Goal: Task Accomplishment & Management: Complete application form

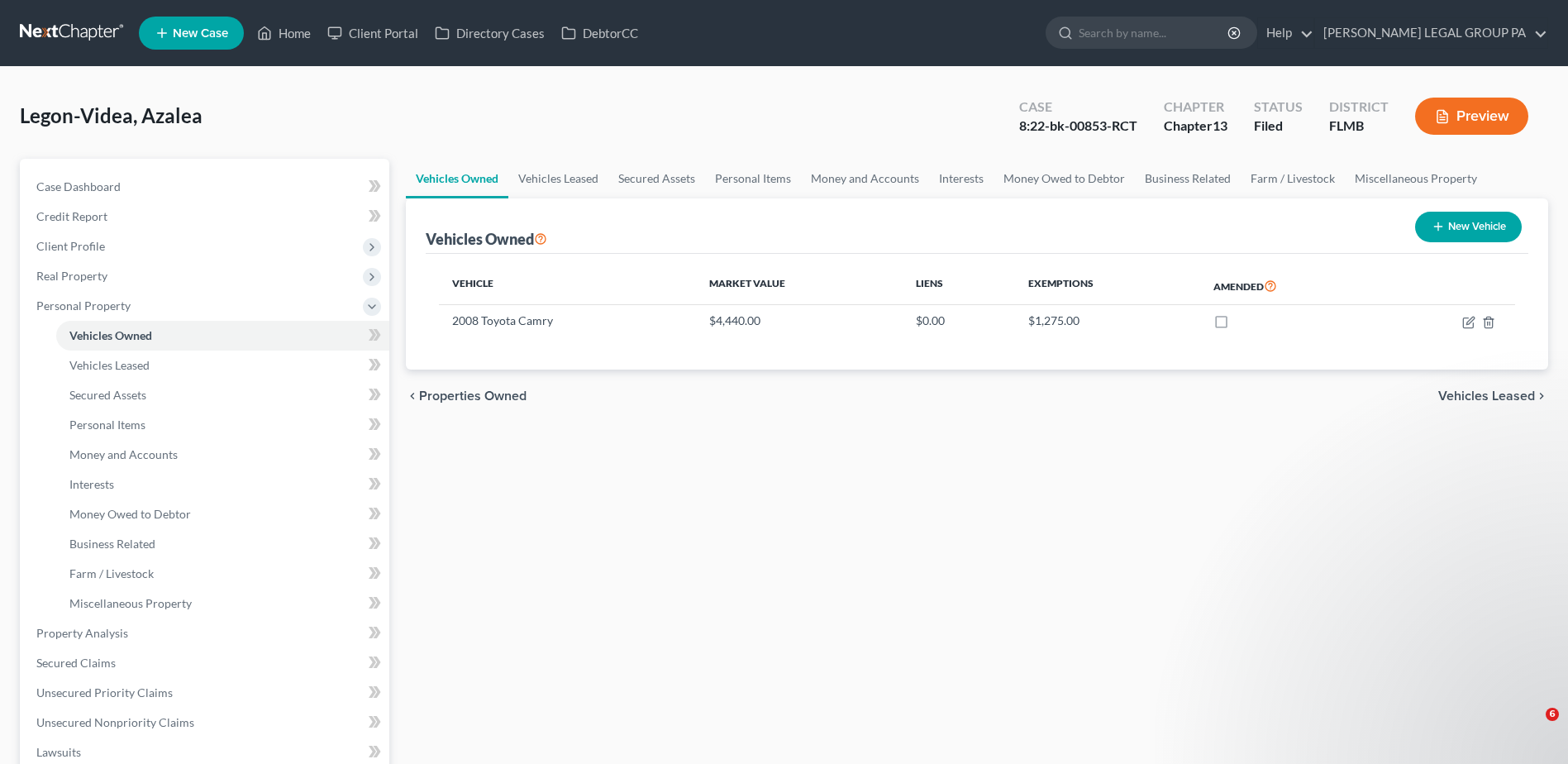
click at [297, 33] on link "Home" at bounding box center [283, 33] width 70 height 30
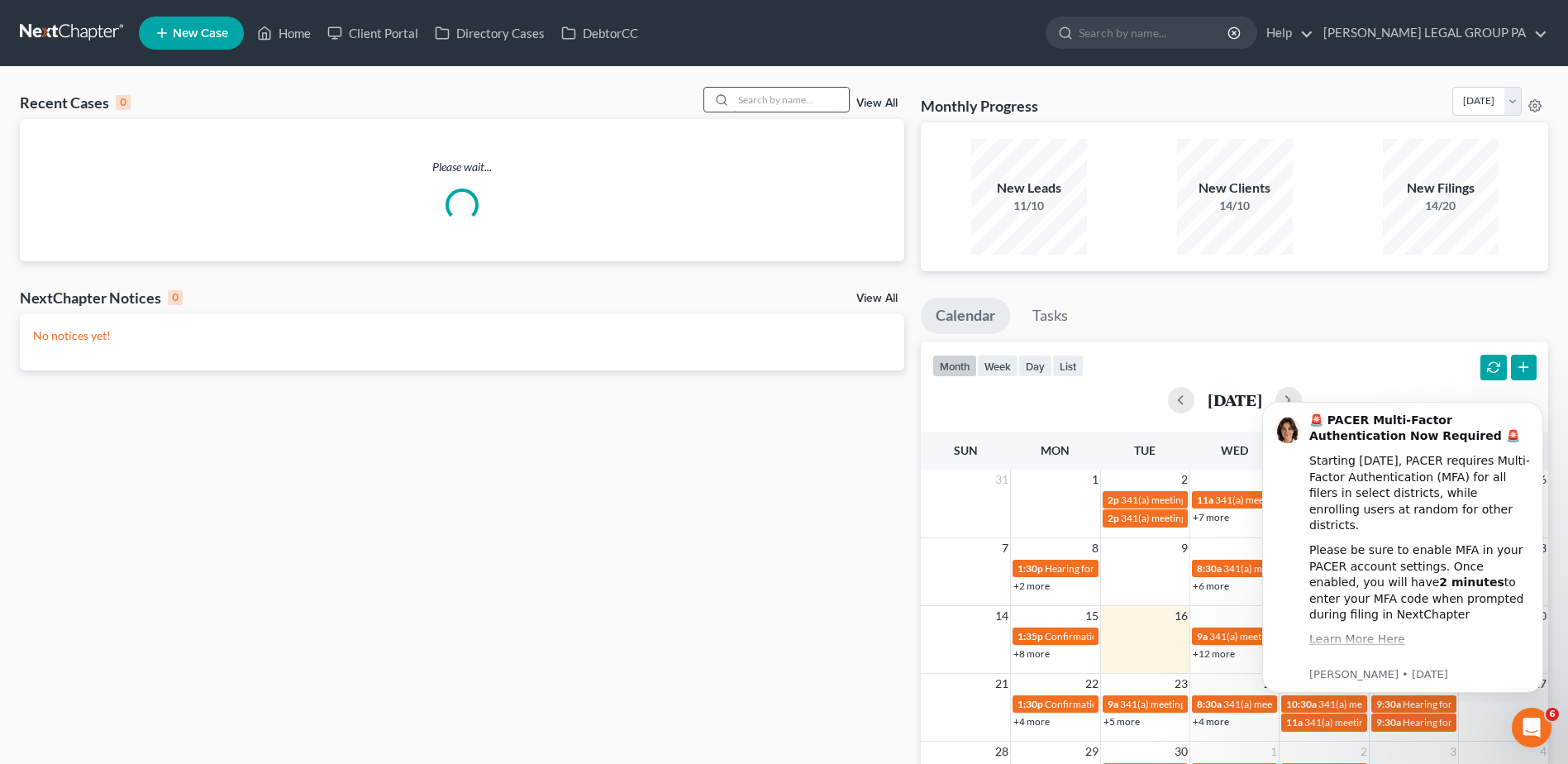
click at [796, 99] on input "search" at bounding box center [791, 100] width 116 height 24
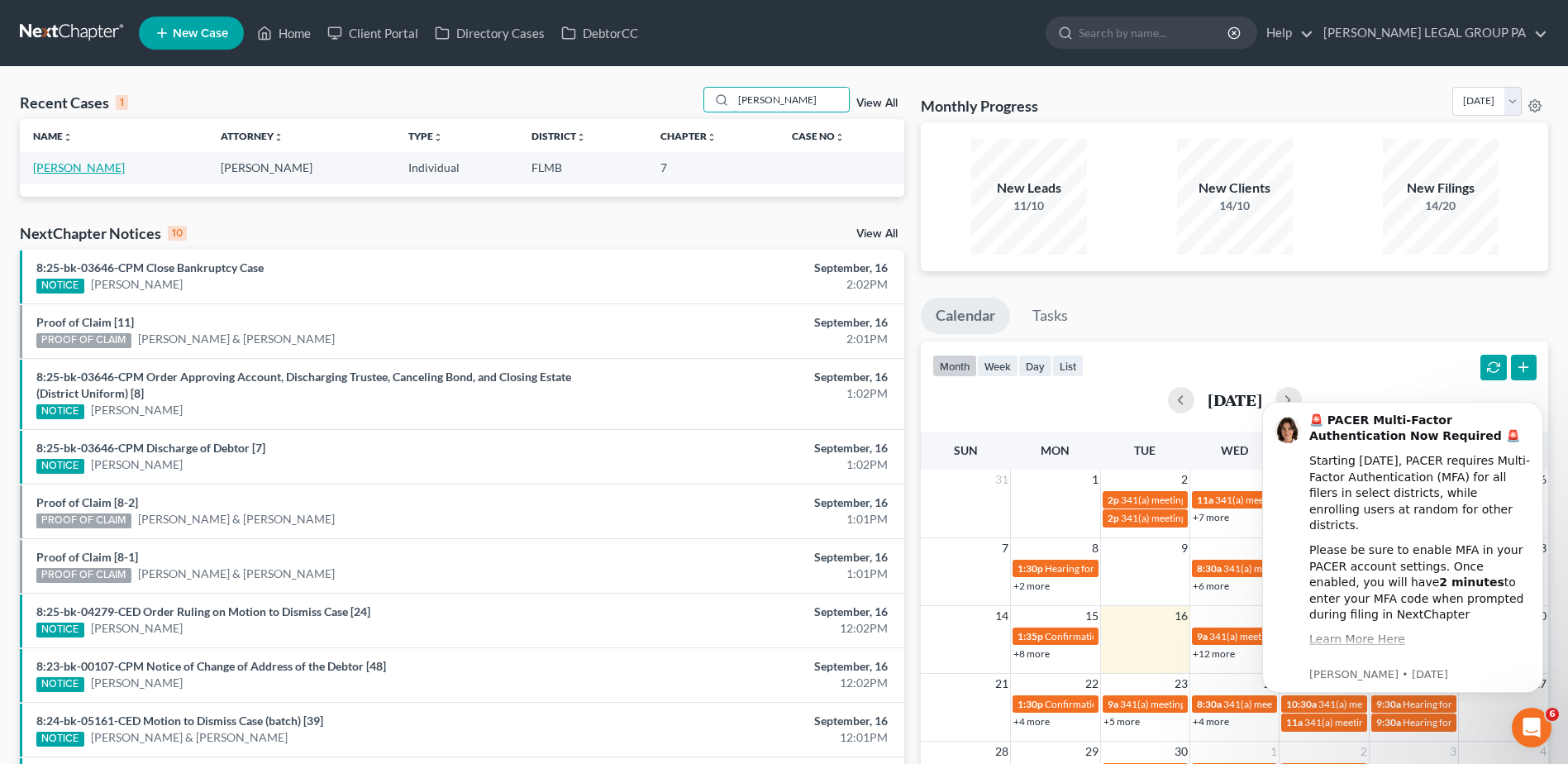
type input "[PERSON_NAME]"
click at [63, 164] on link "[PERSON_NAME]" at bounding box center [79, 166] width 91 height 14
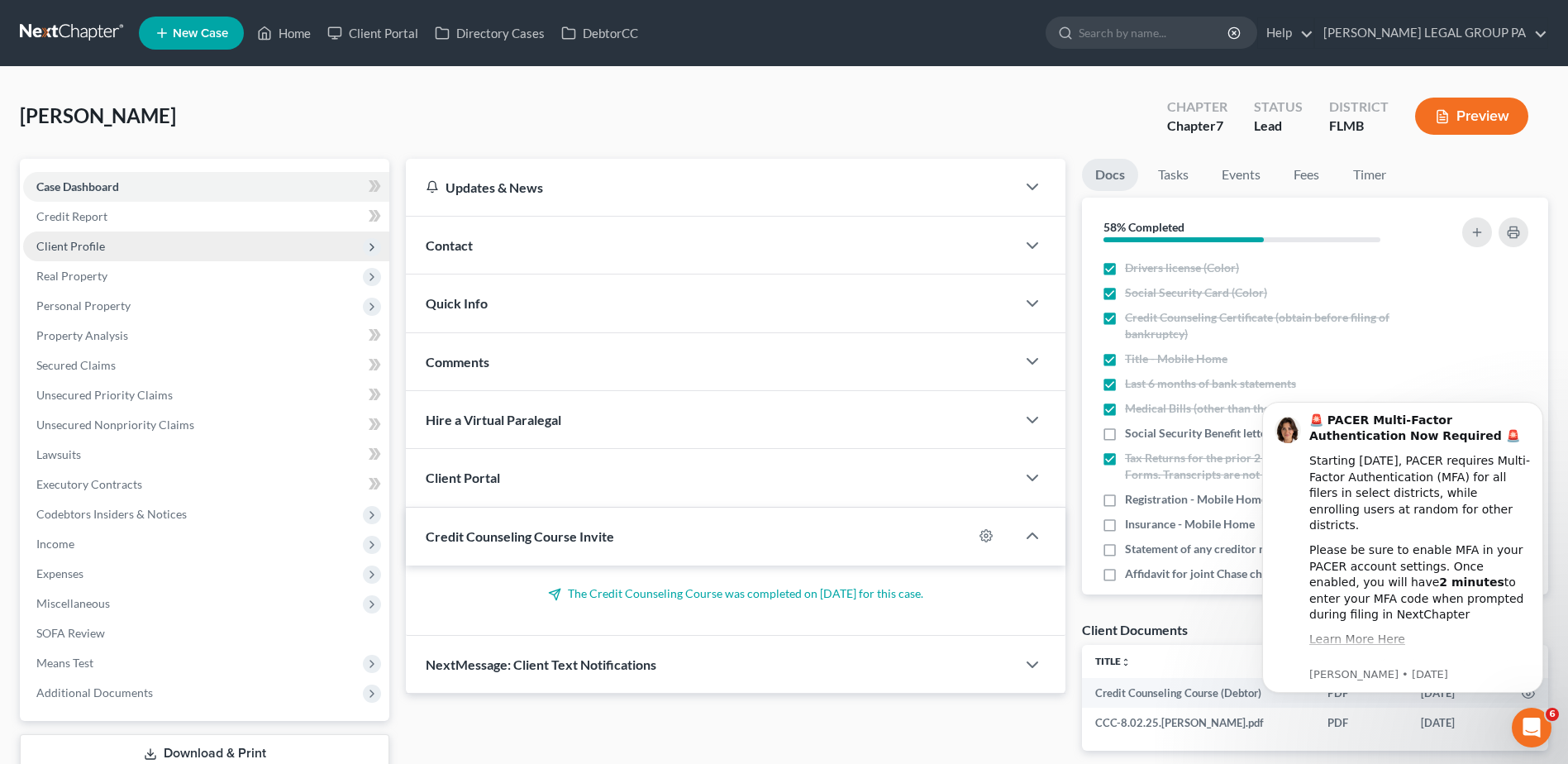
click at [67, 245] on span "Client Profile" at bounding box center [70, 245] width 69 height 14
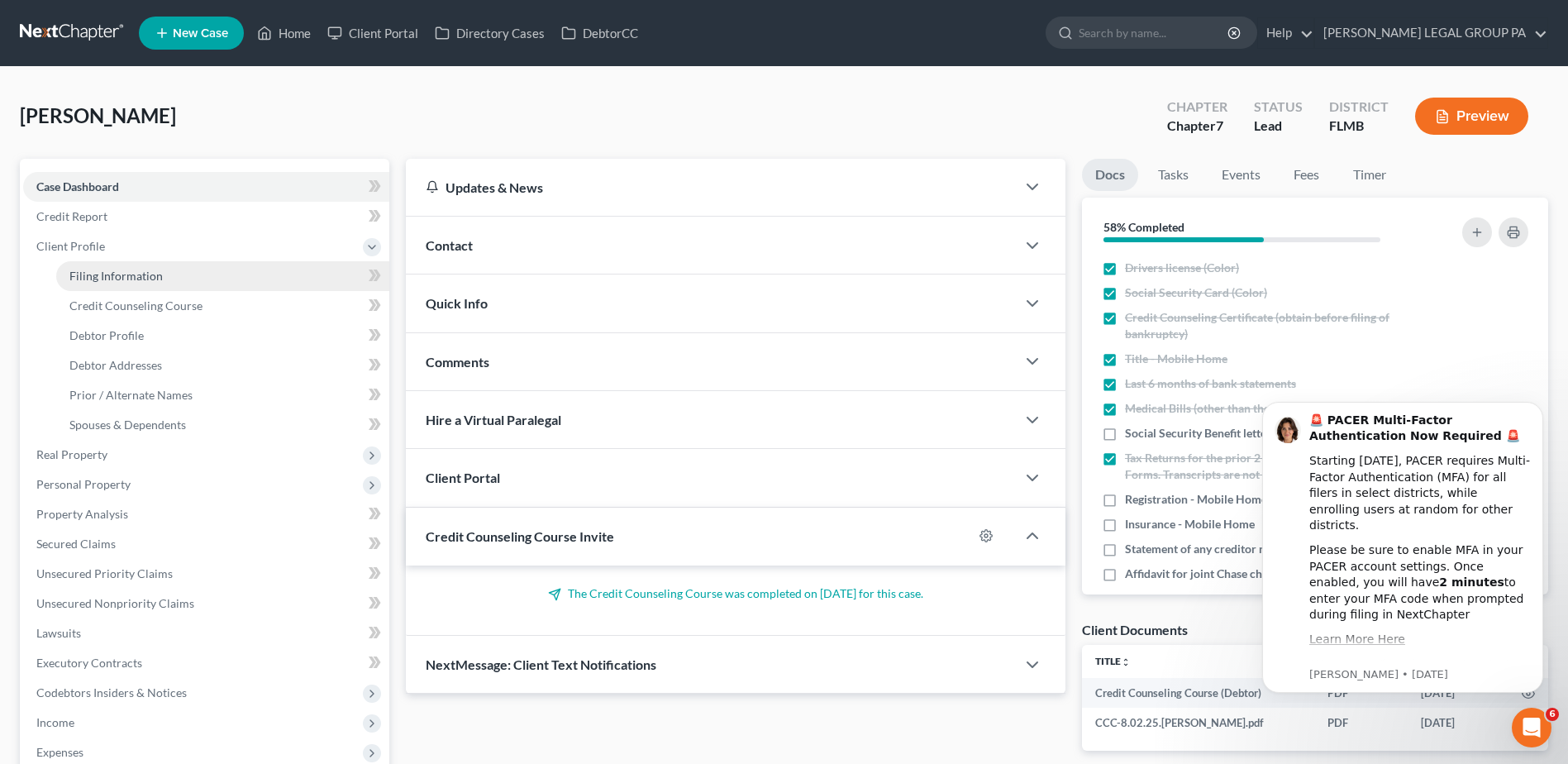
click at [91, 274] on span "Filing Information" at bounding box center [116, 275] width 93 height 14
select select "1"
select select "0"
select select "9"
